Goal: Find specific page/section

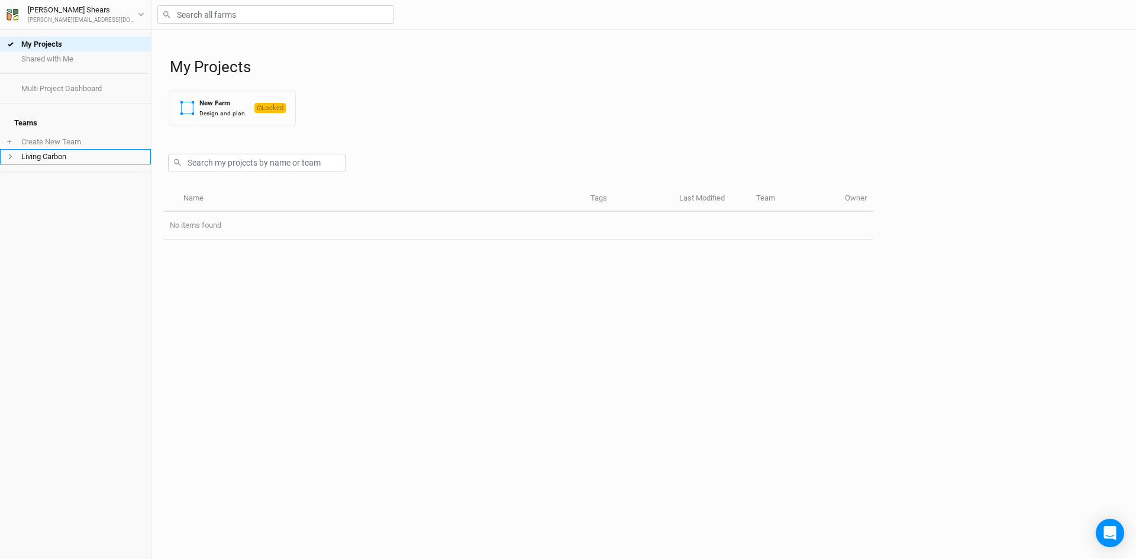
click at [12, 153] on li "Living Carbon" at bounding box center [75, 156] width 151 height 15
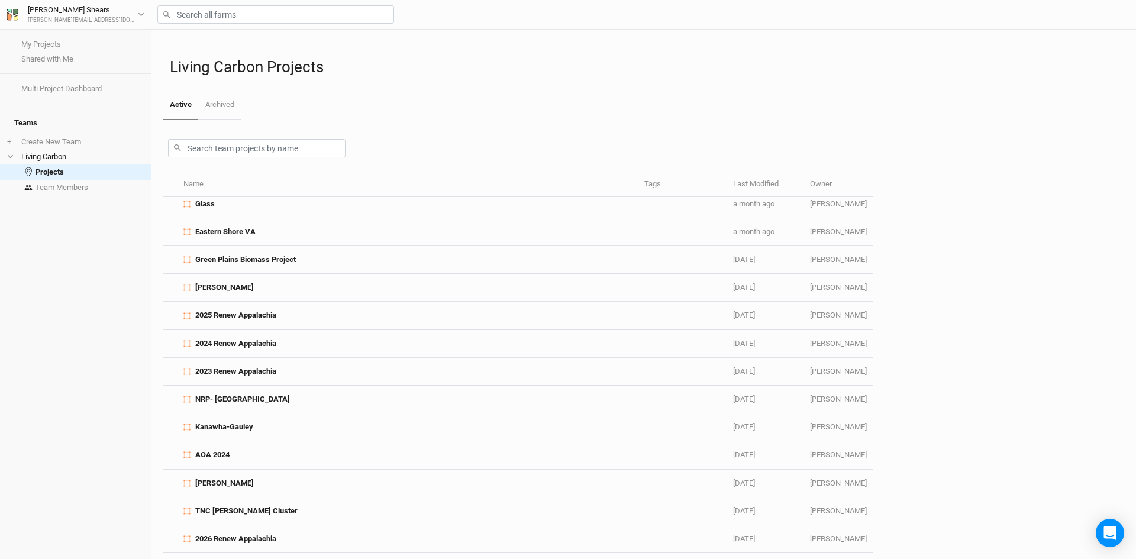
scroll to position [177, 0]
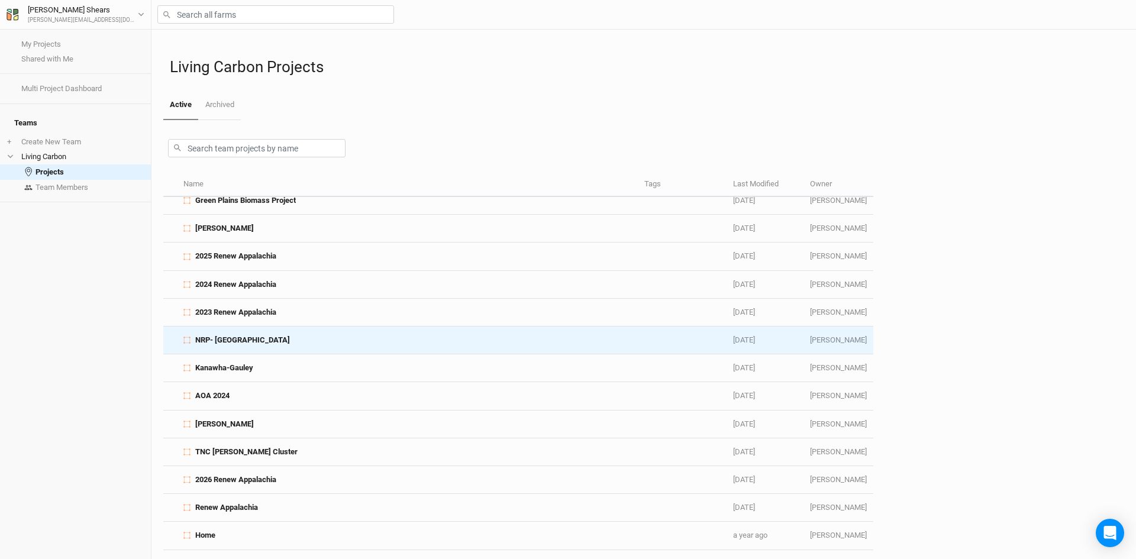
click at [270, 335] on div "NRP- [GEOGRAPHIC_DATA]" at bounding box center [407, 340] width 448 height 11
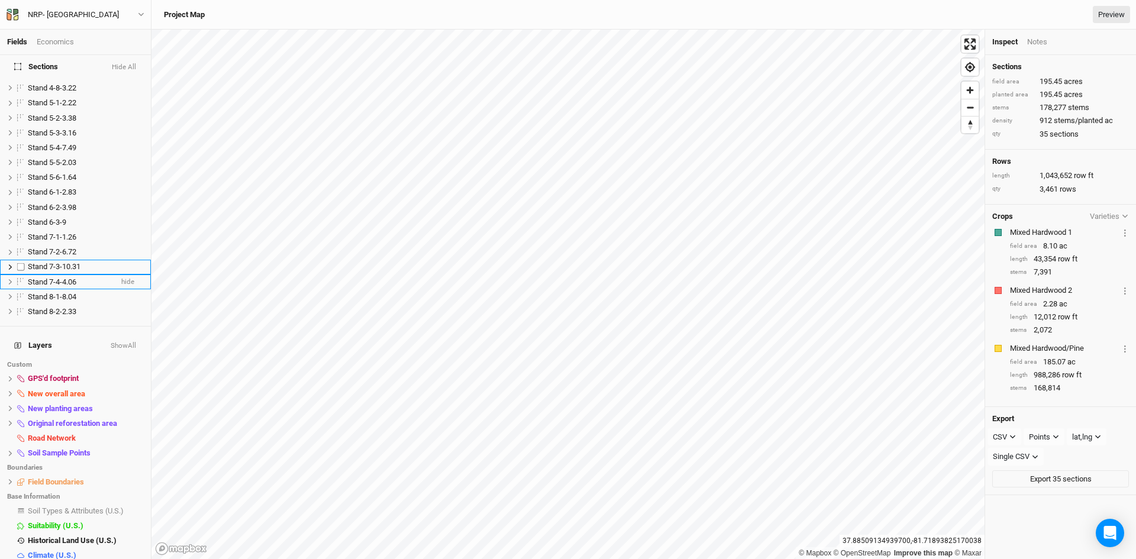
scroll to position [300, 0]
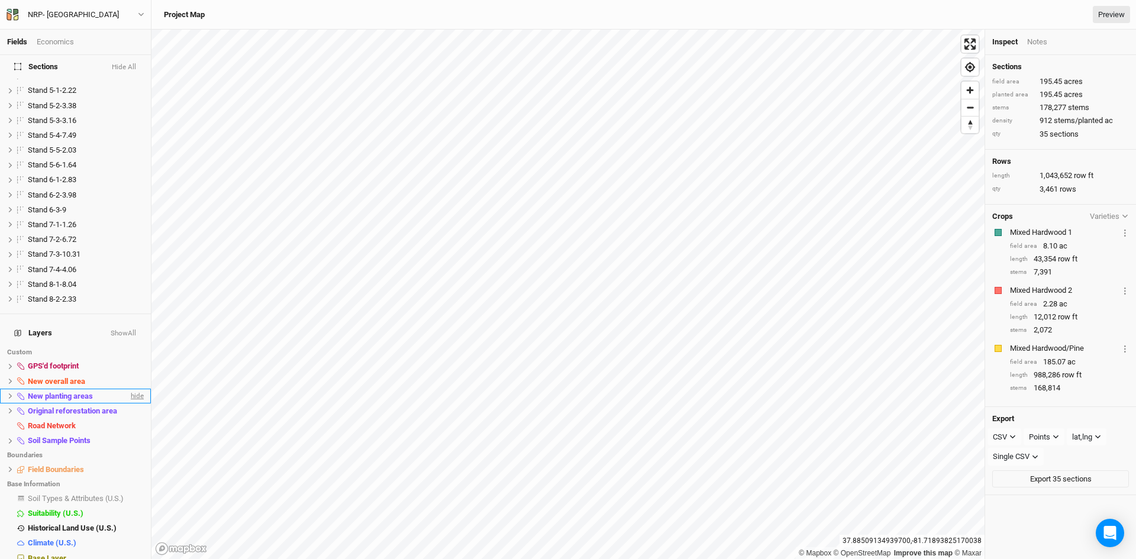
click at [131, 389] on span "hide" at bounding box center [135, 396] width 15 height 15
click at [131, 389] on span "show" at bounding box center [134, 396] width 19 height 15
click at [128, 374] on span "hide" at bounding box center [135, 381] width 15 height 15
click at [127, 374] on span "show" at bounding box center [134, 381] width 19 height 15
click at [128, 418] on span "hide" at bounding box center [135, 425] width 15 height 15
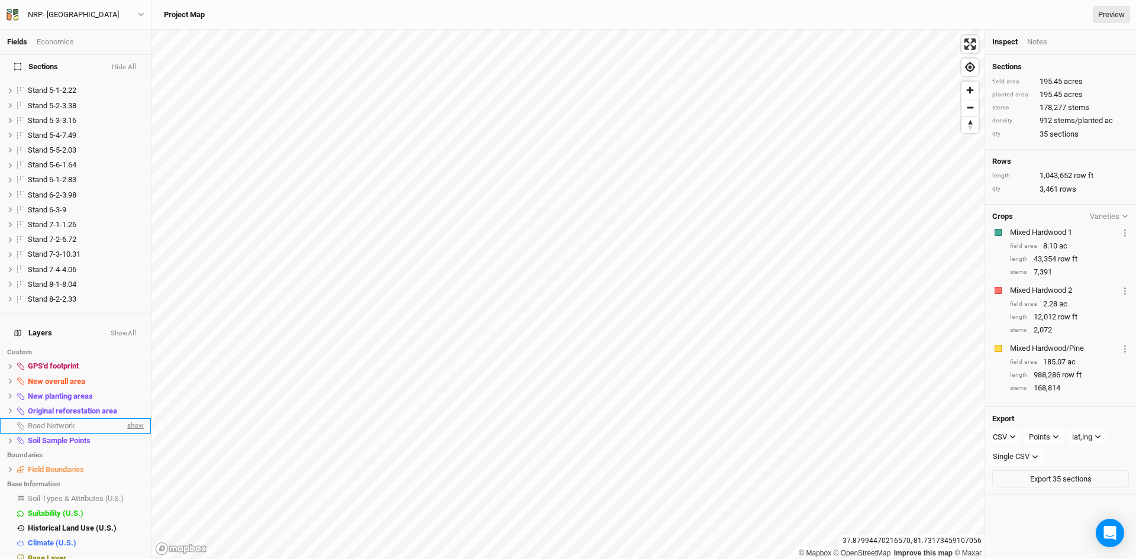
click at [126, 418] on span "show" at bounding box center [134, 425] width 19 height 15
click at [134, 359] on span "hide" at bounding box center [135, 366] width 15 height 15
click at [134, 359] on span "show" at bounding box center [134, 366] width 19 height 15
click at [113, 329] on button "Show All" at bounding box center [123, 333] width 27 height 8
click at [113, 329] on button "Hide All" at bounding box center [125, 333] width 24 height 8
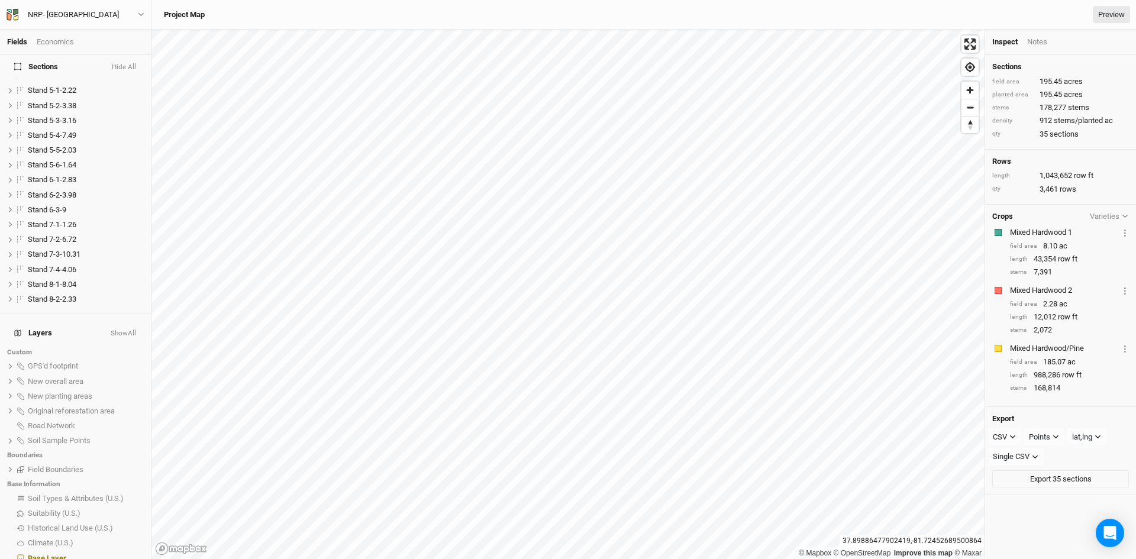
click at [113, 329] on button "Show All" at bounding box center [123, 333] width 27 height 8
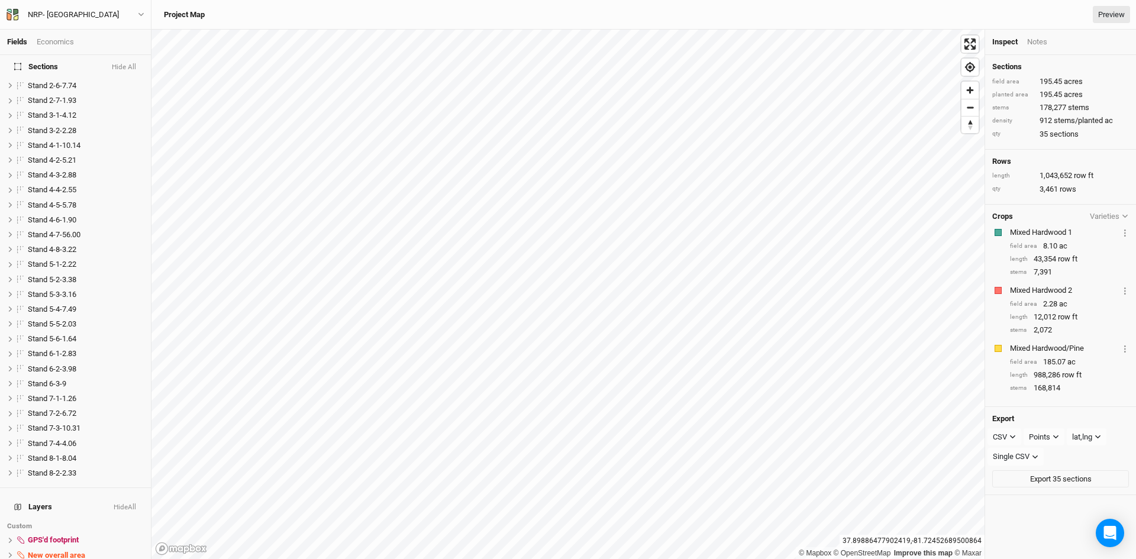
scroll to position [0, 0]
click at [124, 70] on button "Hide All" at bounding box center [123, 74] width 25 height 8
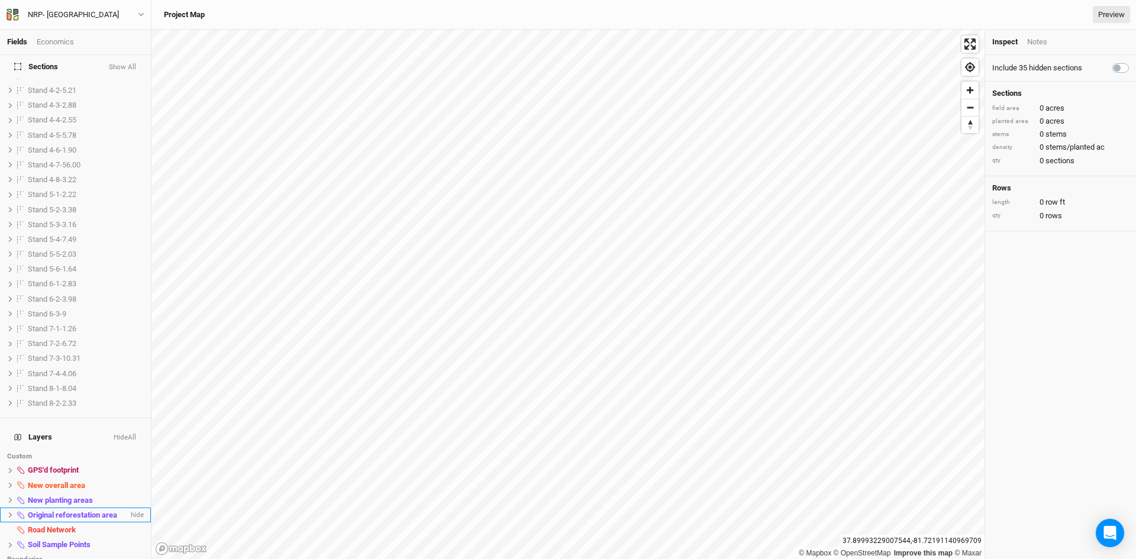
scroll to position [300, 0]
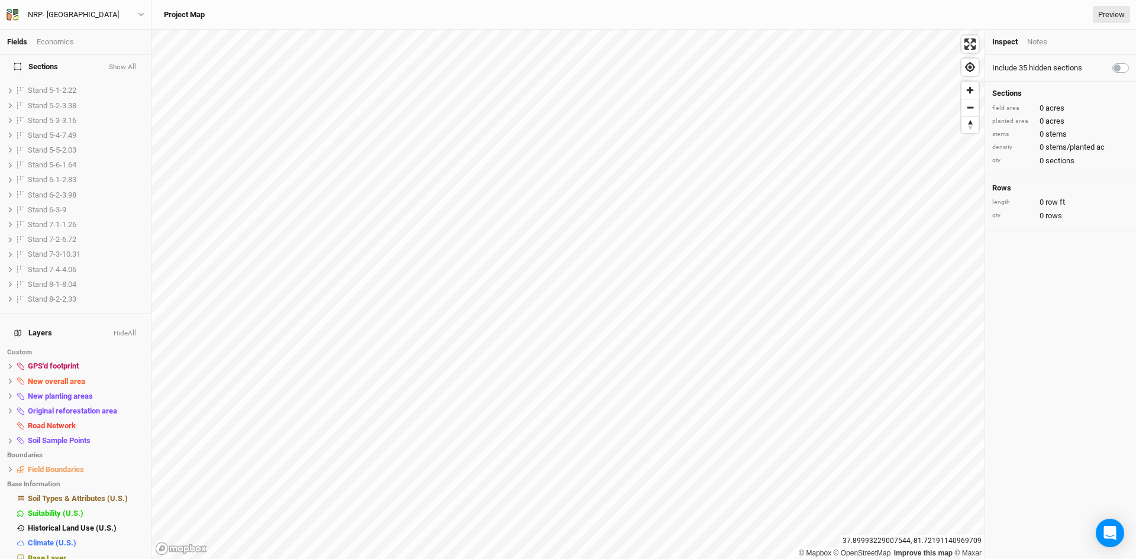
click at [118, 329] on button "Hide All" at bounding box center [125, 333] width 24 height 8
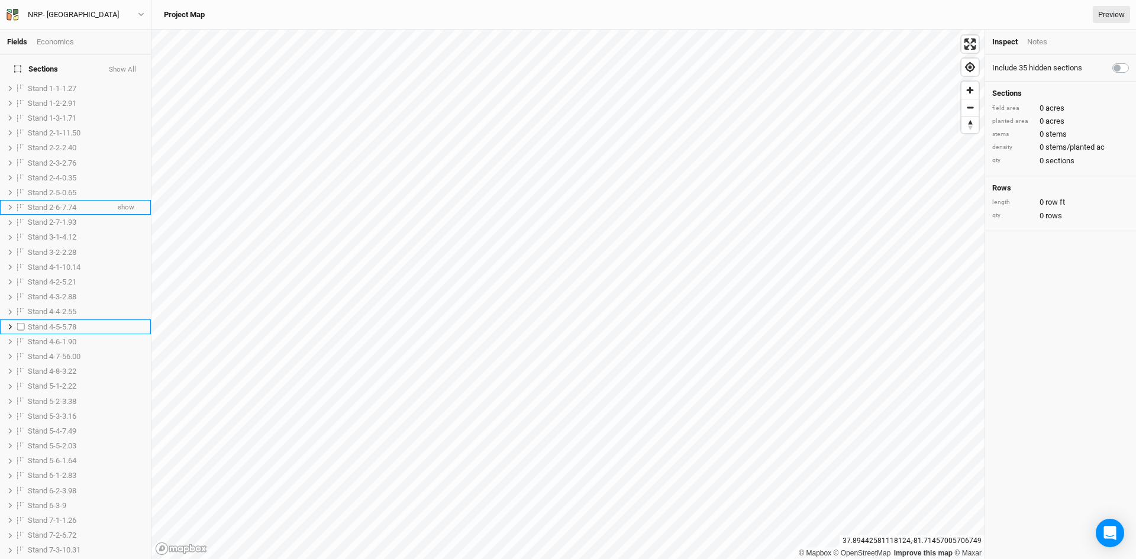
scroll to position [0, 0]
click at [130, 70] on button "Show All" at bounding box center [122, 74] width 28 height 8
